Goal: Task Accomplishment & Management: Use online tool/utility

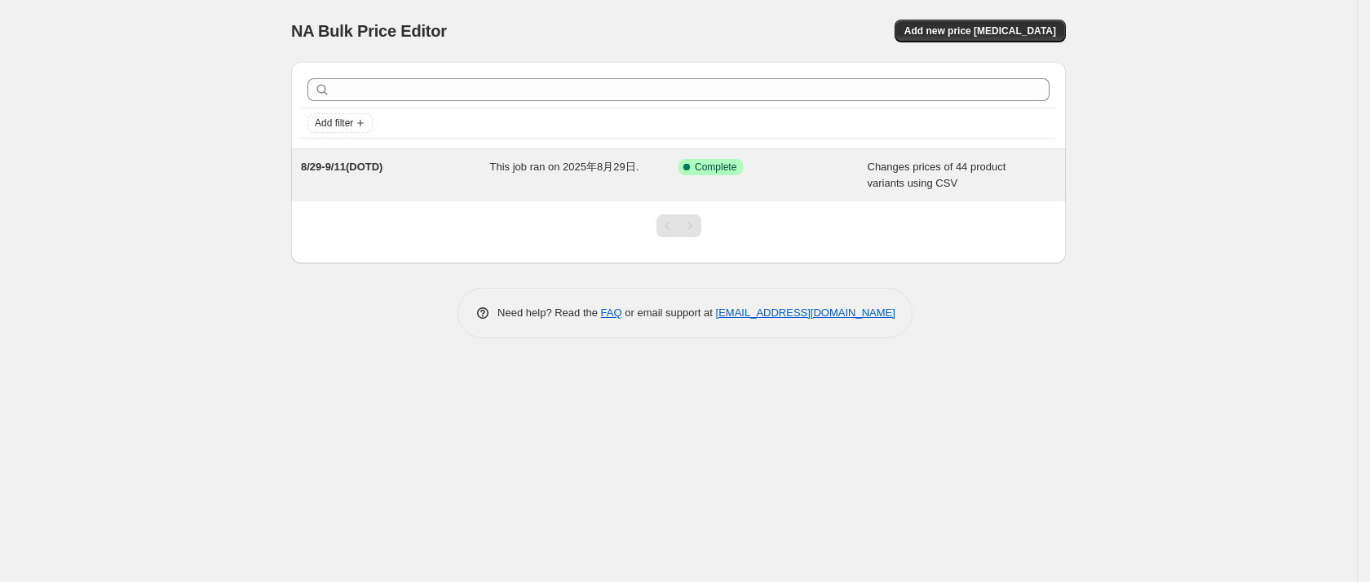
click at [736, 176] on div "Success Complete Complete" at bounding box center [772, 175] width 189 height 33
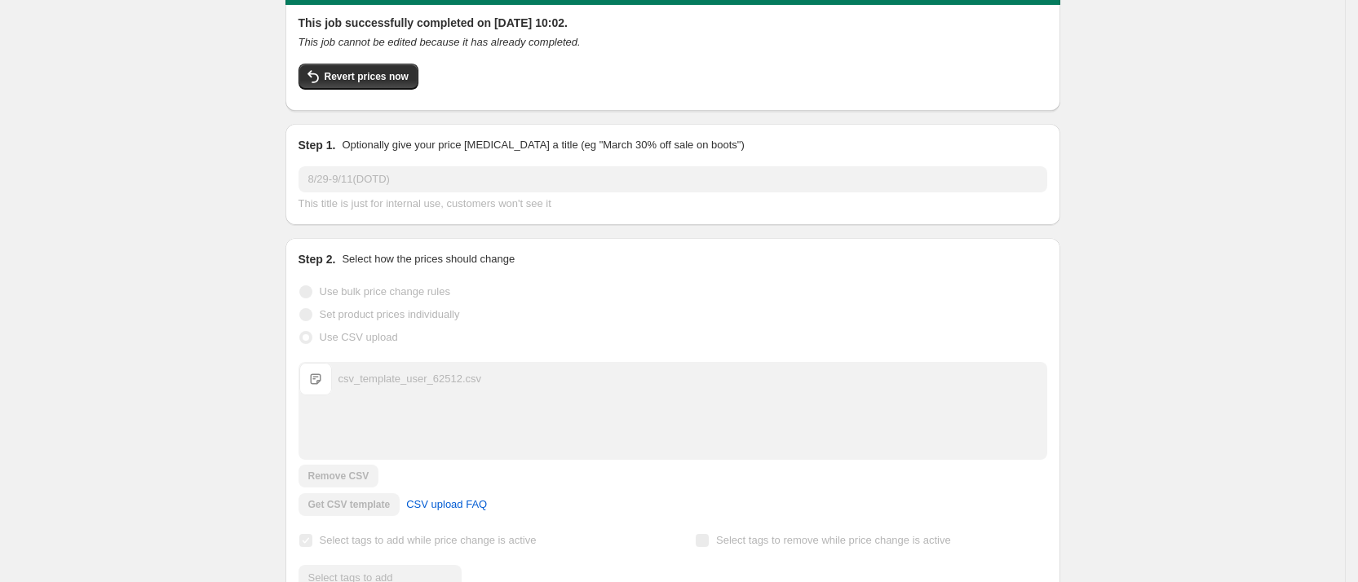
scroll to position [82, 0]
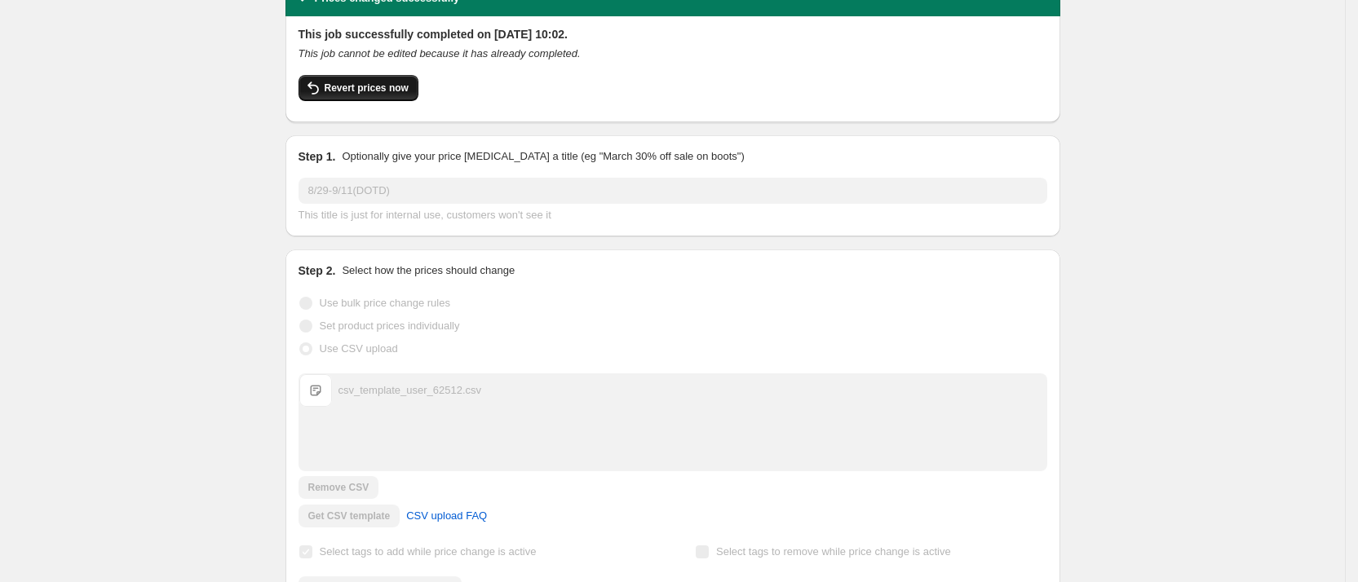
click at [373, 92] on span "Revert prices now" at bounding box center [367, 88] width 84 height 13
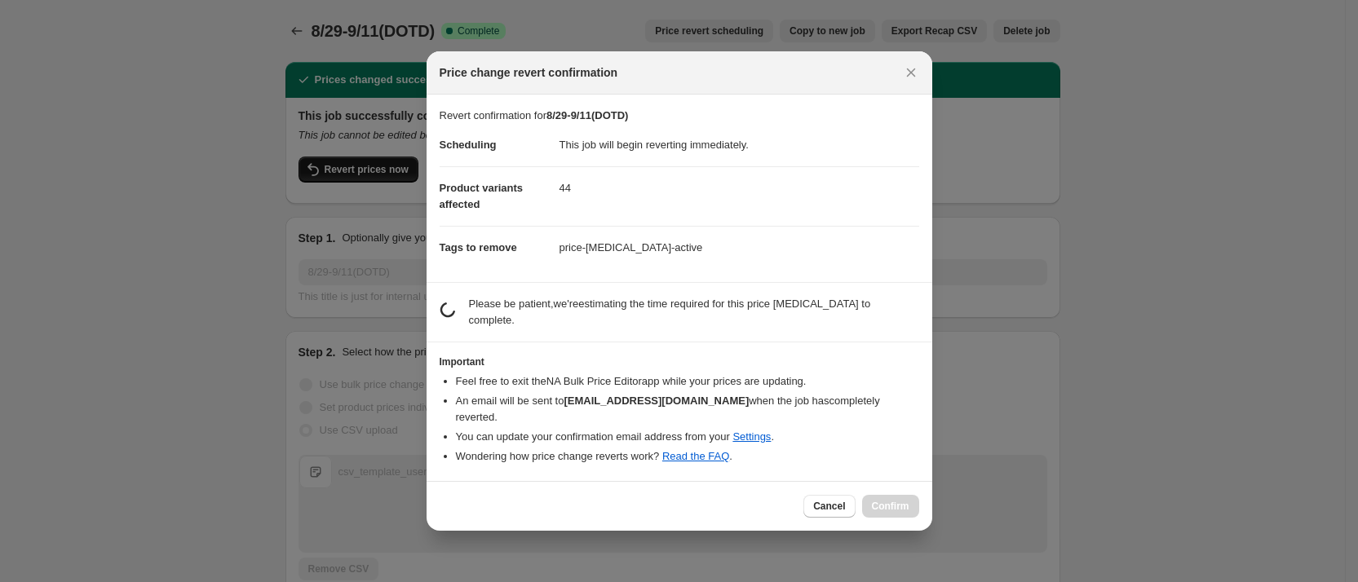
scroll to position [0, 0]
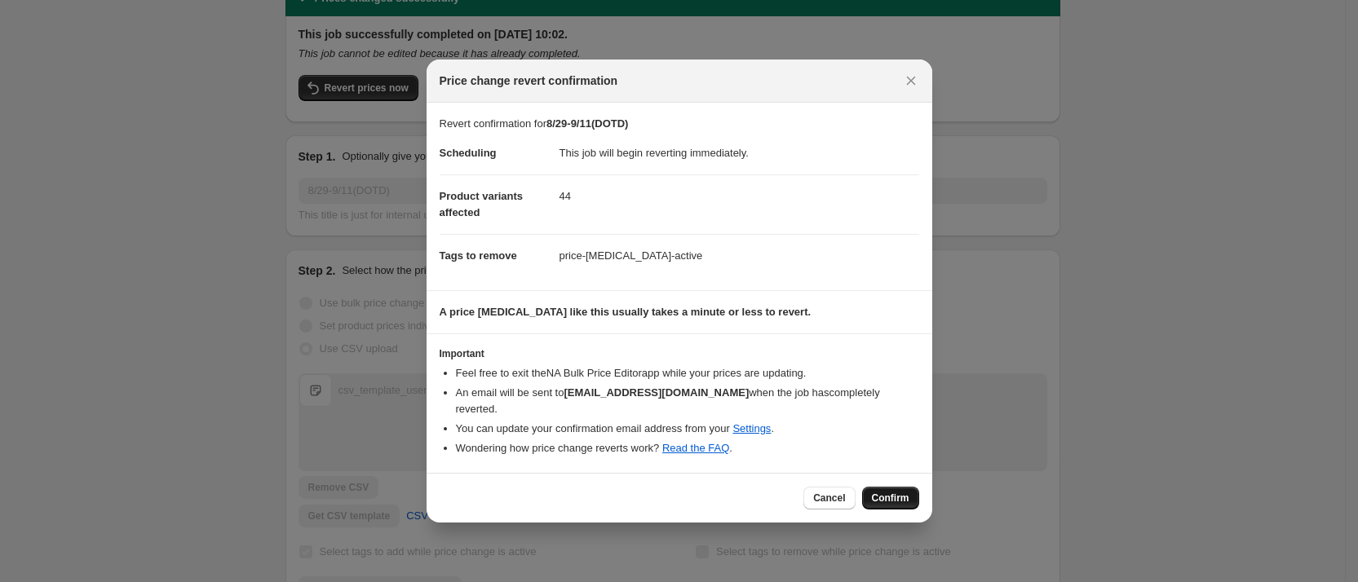
click at [894, 492] on span "Confirm" at bounding box center [891, 498] width 38 height 13
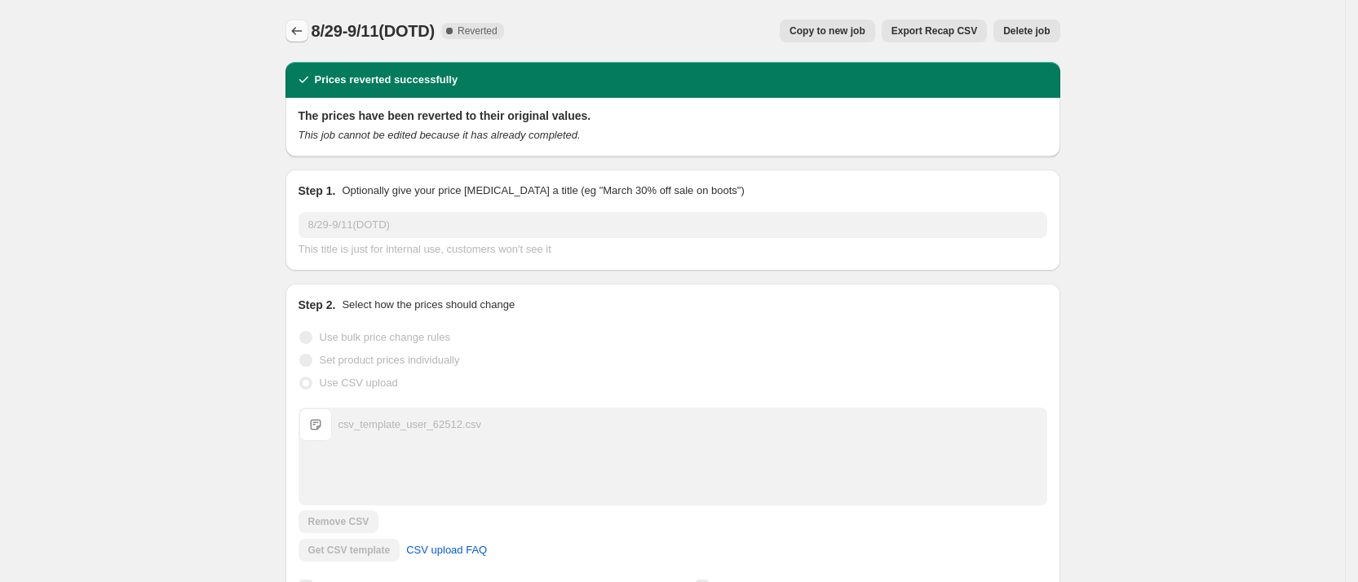
click at [292, 24] on button "Price change jobs" at bounding box center [296, 31] width 23 height 23
